Goal: Task Accomplishment & Management: Manage account settings

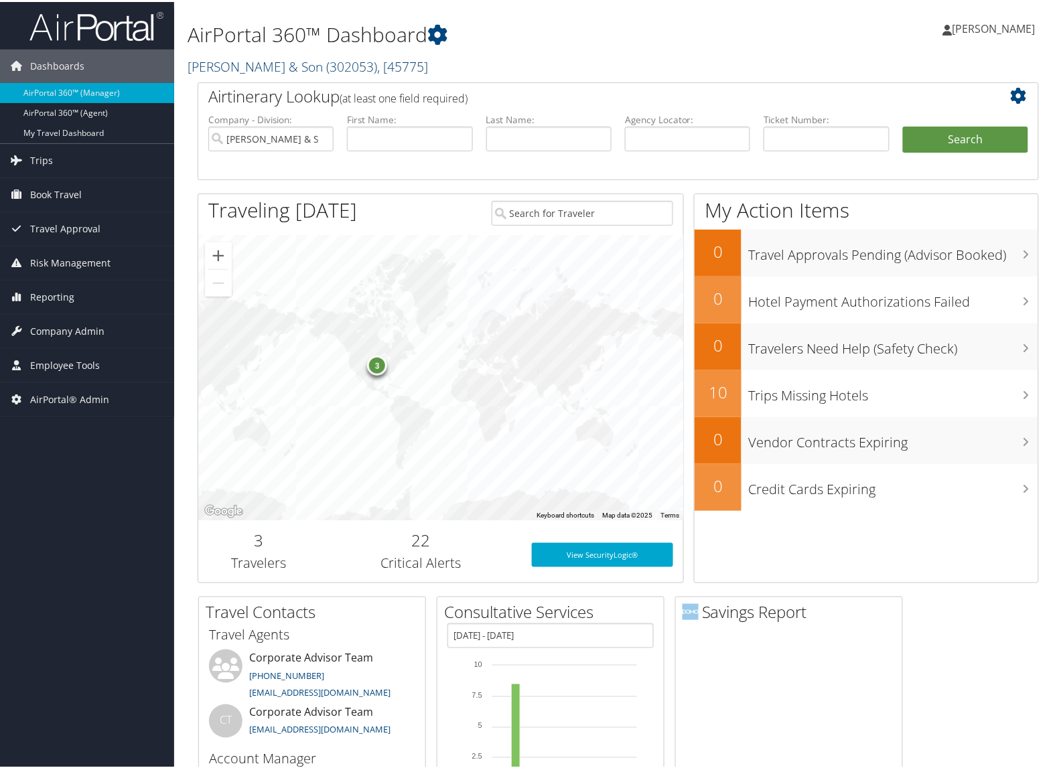
click at [238, 66] on link "[PERSON_NAME] & Son ( 302053 ) , [ 45775 ]" at bounding box center [308, 65] width 240 height 18
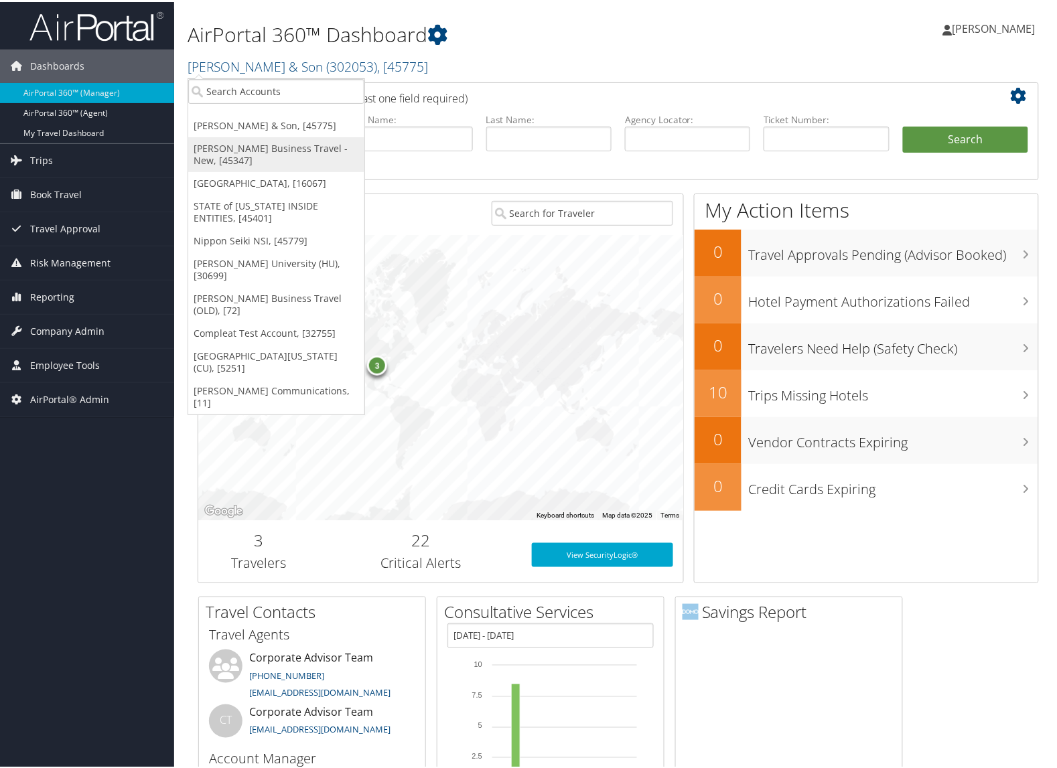
click at [221, 147] on link "[PERSON_NAME] Business Travel - New, [45347]" at bounding box center [276, 152] width 176 height 35
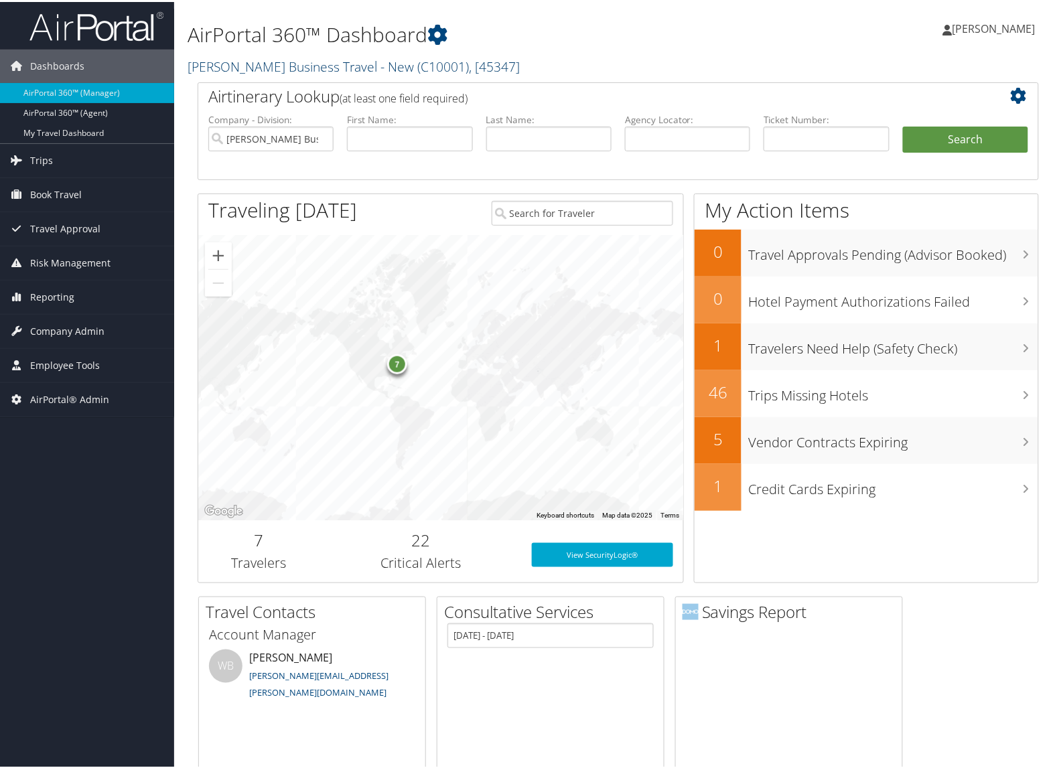
click at [211, 68] on link "Christopherson Business Travel - New ( C10001 ) , [ 45347 ]" at bounding box center [354, 65] width 332 height 18
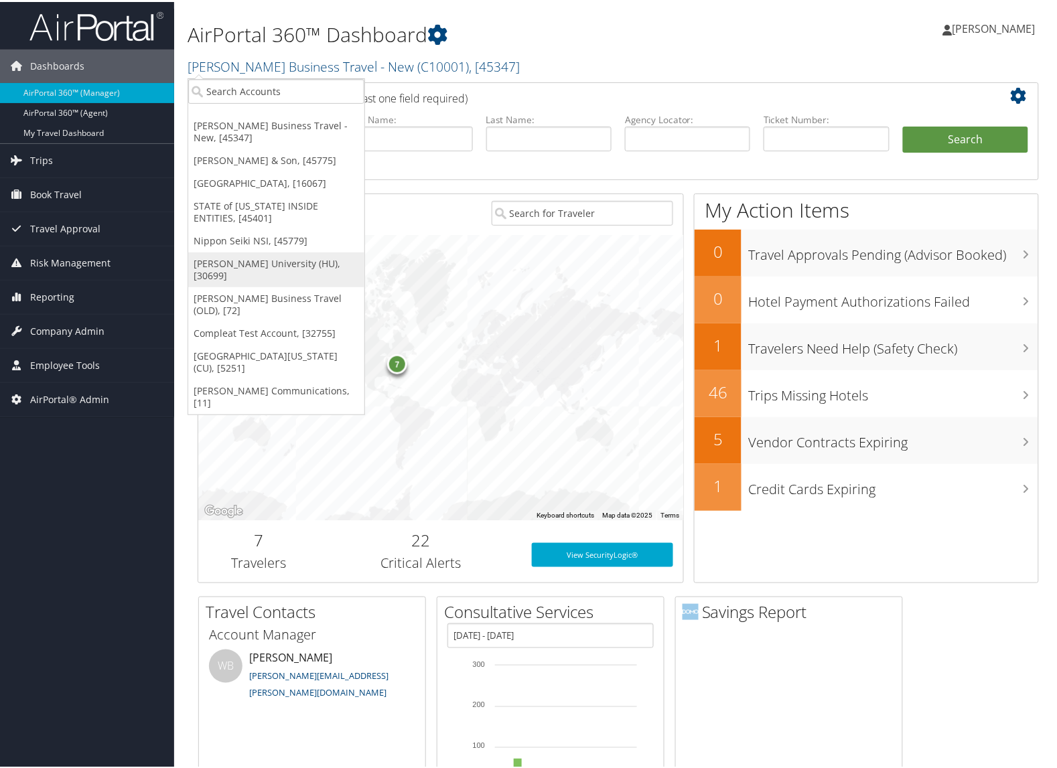
click at [236, 263] on link "[PERSON_NAME] University (HU), [30699]" at bounding box center [276, 268] width 176 height 35
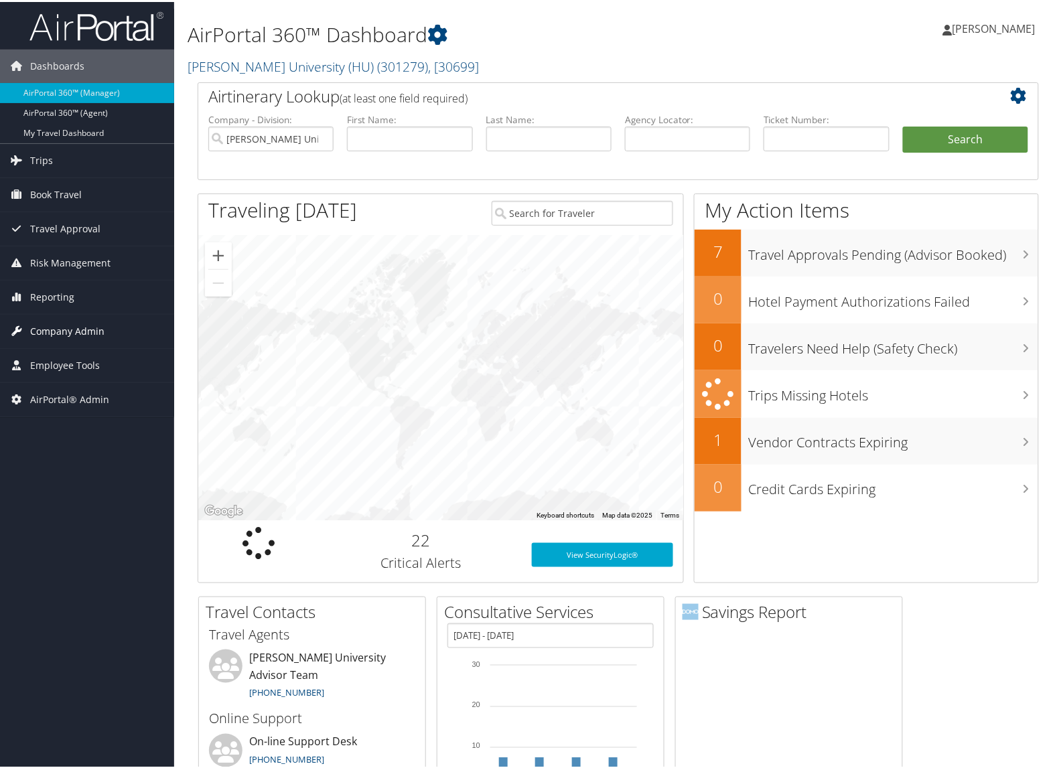
click at [67, 335] on span "Company Admin" at bounding box center [67, 329] width 74 height 33
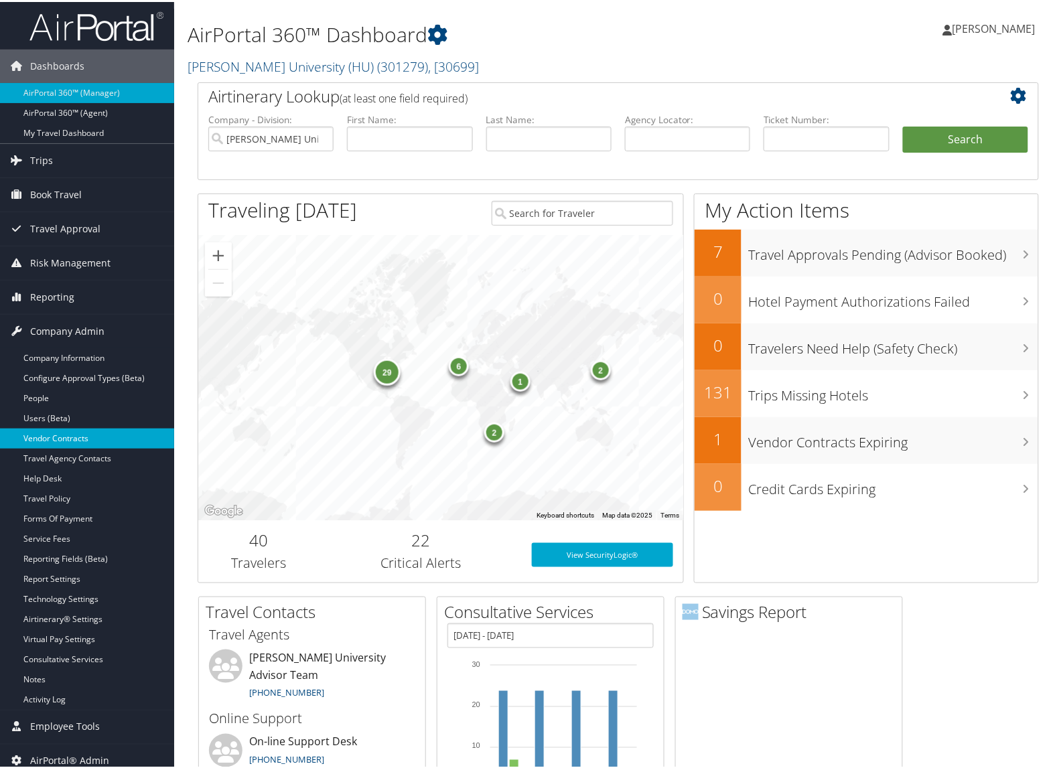
click at [62, 435] on link "Vendor Contracts" at bounding box center [87, 437] width 174 height 20
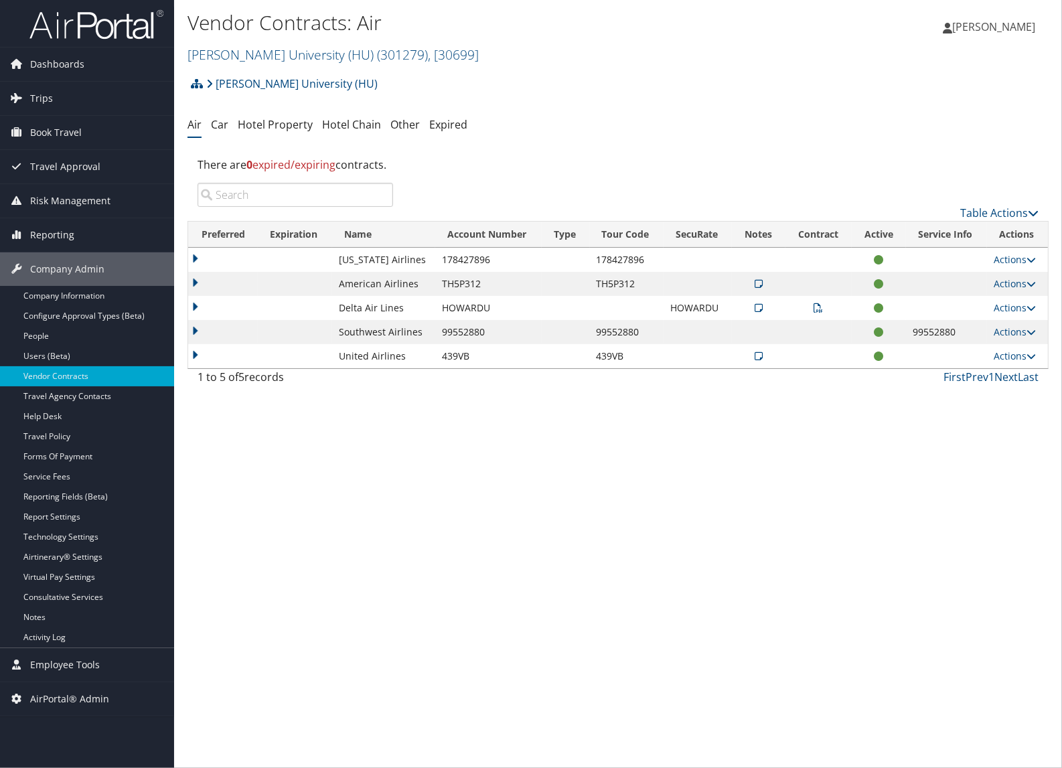
click at [756, 359] on icon at bounding box center [759, 356] width 8 height 9
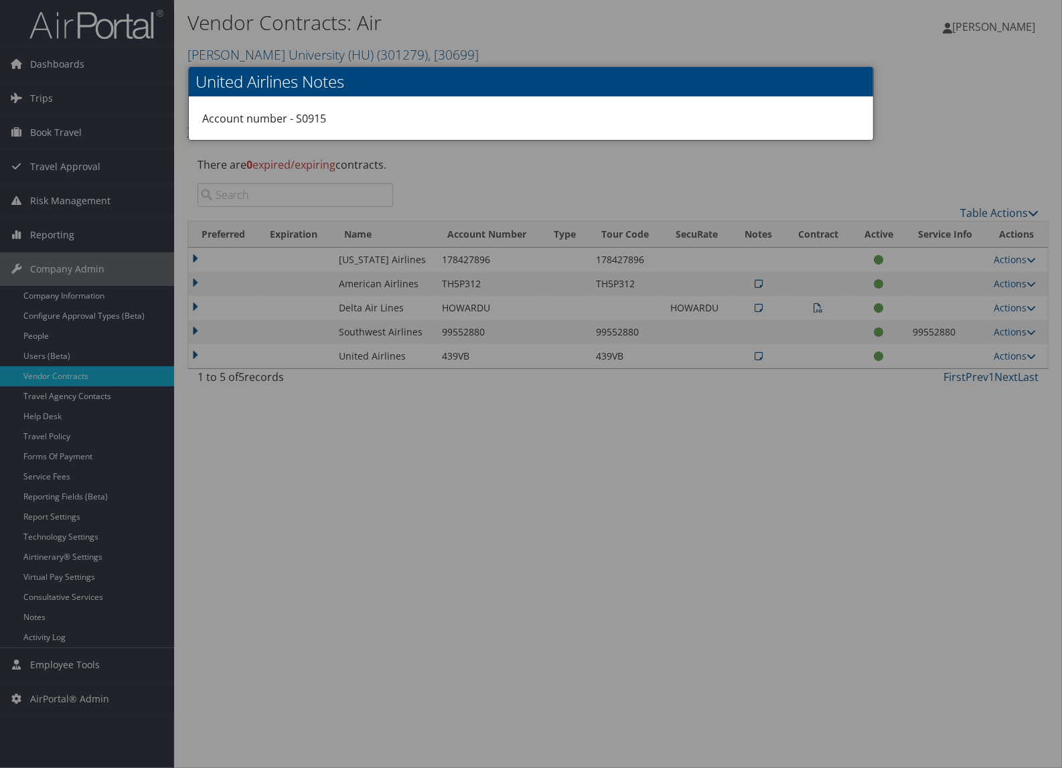
click at [314, 119] on div "Account number - S0915" at bounding box center [531, 118] width 685 height 43
copy div "S0915"
click at [527, 409] on div at bounding box center [531, 384] width 1062 height 768
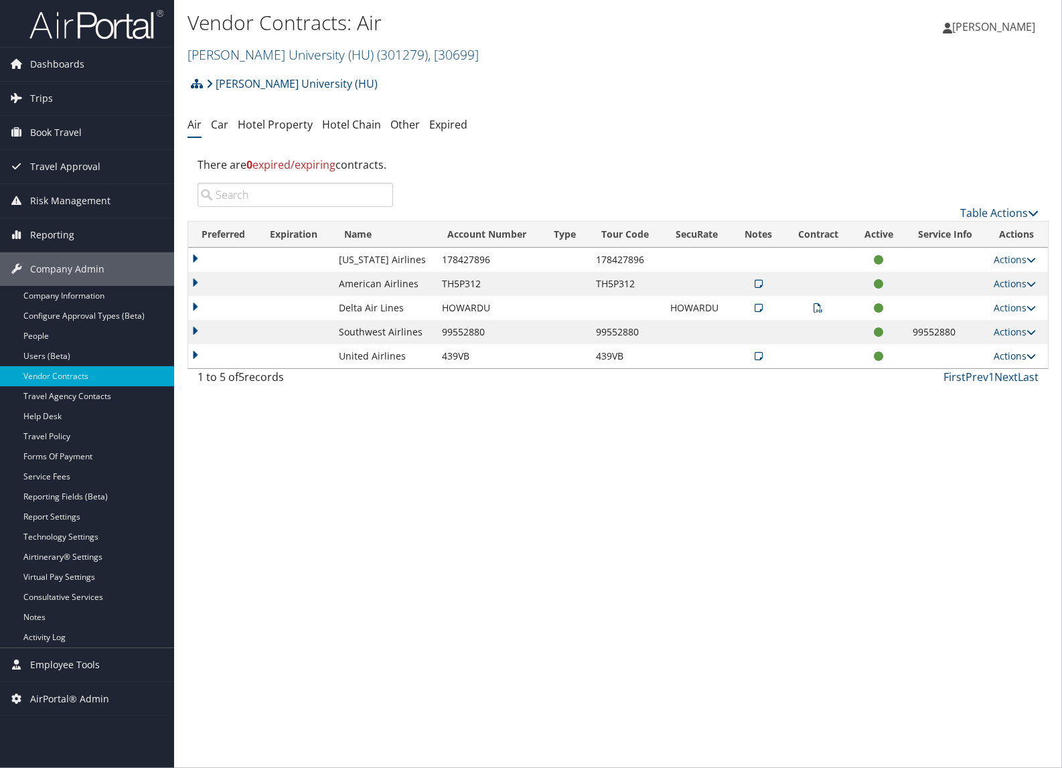
click at [1014, 359] on link "Actions" at bounding box center [1015, 356] width 42 height 13
click at [989, 417] on link "Edit Contract" at bounding box center [987, 422] width 89 height 23
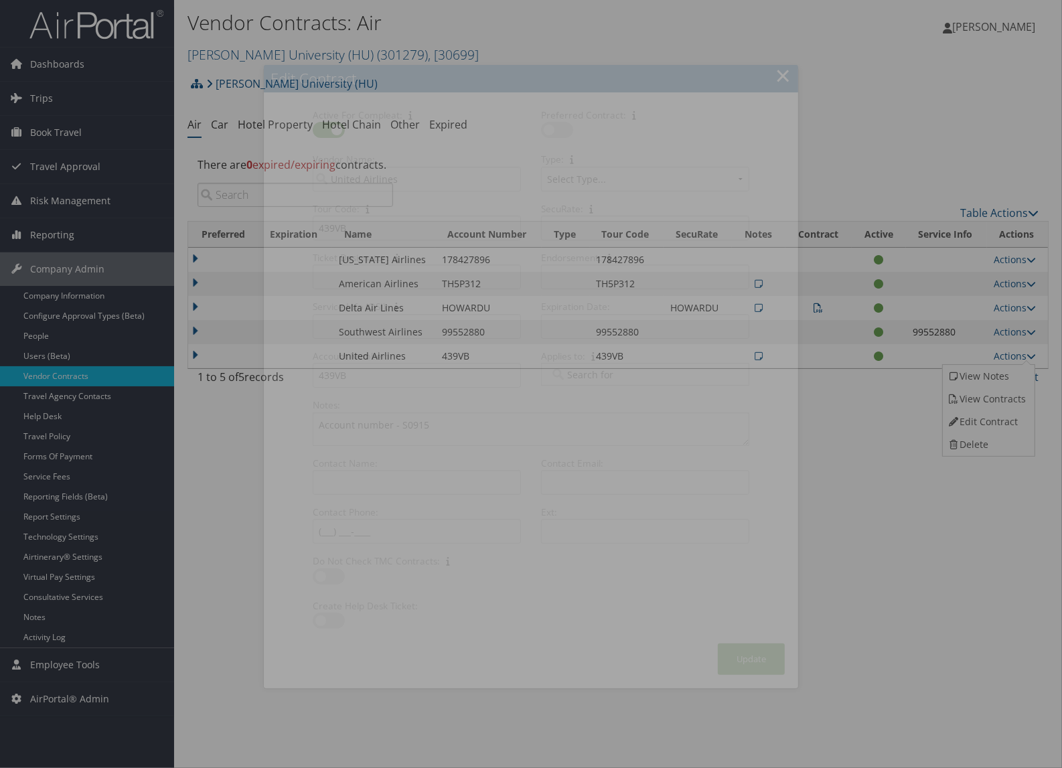
select select "[object Object]"
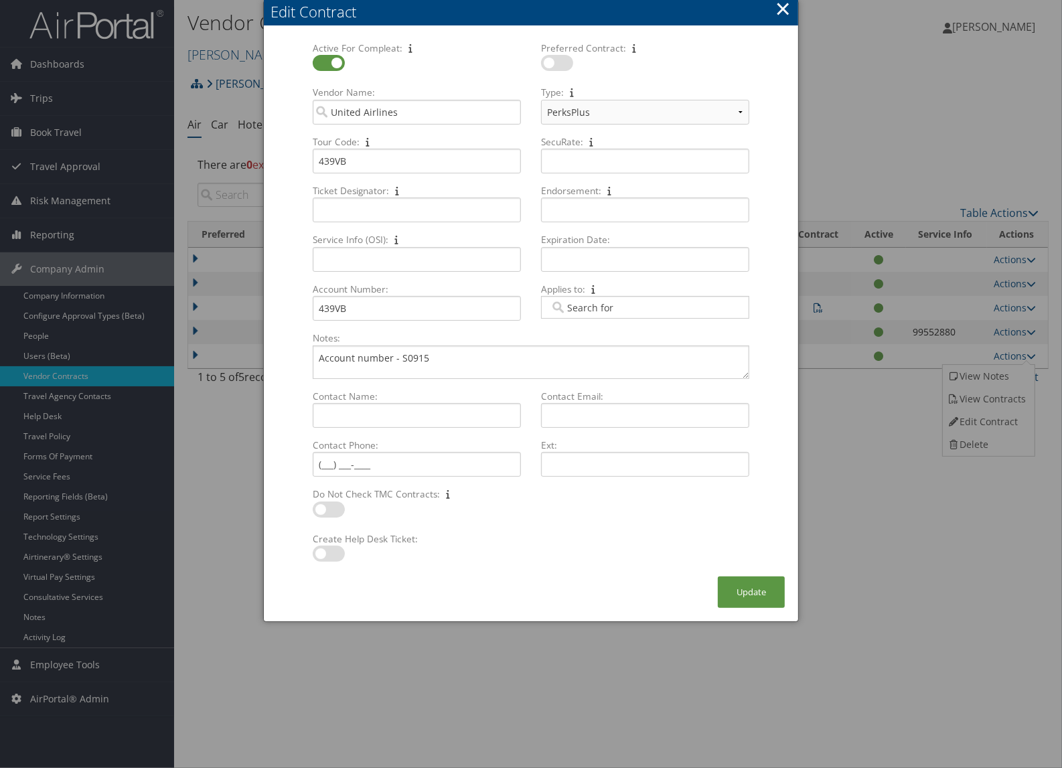
click at [782, 3] on button "×" at bounding box center [783, 8] width 15 height 27
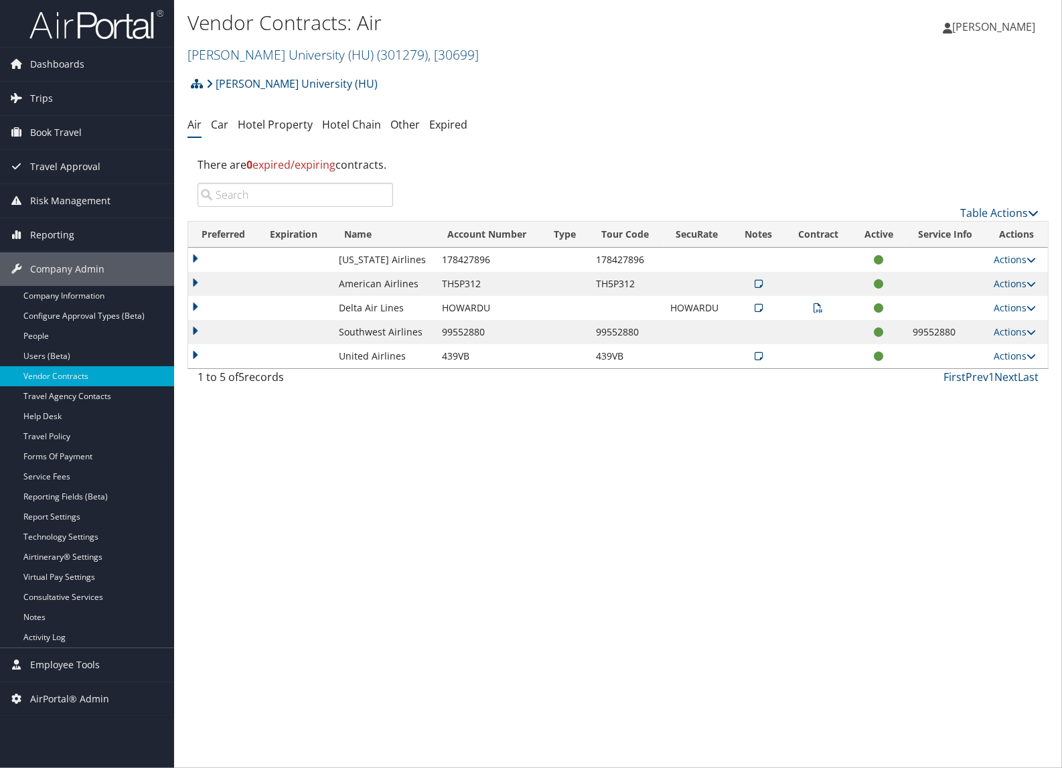
drag, startPoint x: 762, startPoint y: 543, endPoint x: 605, endPoint y: 801, distance: 301.8
